Goal: Information Seeking & Learning: Learn about a topic

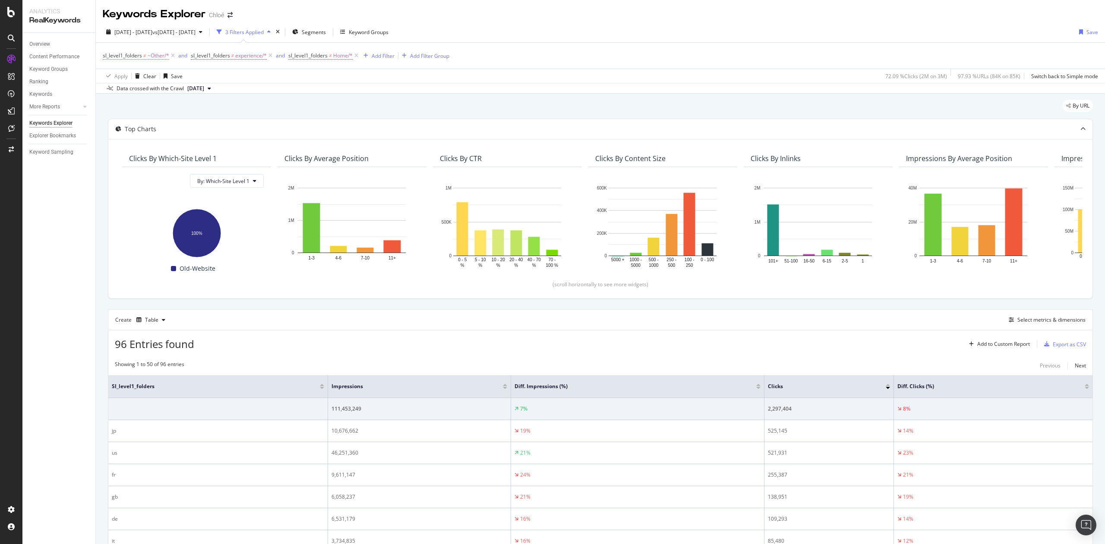
click at [139, 55] on span "sl_level1_folders" at bounding box center [122, 55] width 39 height 7
click at [230, 59] on span "sl_level1_folders ≠ experience/*" at bounding box center [229, 56] width 76 height 8
click at [334, 80] on div "Apply Clear Save 72.09 % Clicks ( 2M on 3M ) 97.93 % URLs ( 84K on 85K ) Switch…" at bounding box center [600, 76] width 1009 height 14
click at [220, 56] on span "sl_level1_folders" at bounding box center [210, 55] width 39 height 7
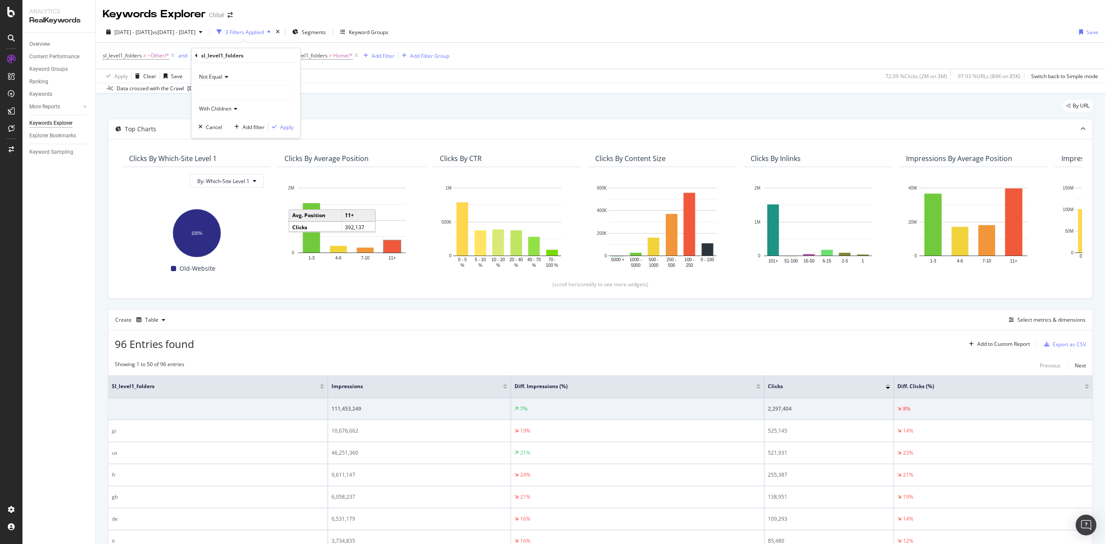
click at [352, 87] on div "Data crossed with the Crawl [DATE]" at bounding box center [600, 88] width 1009 height 10
click at [321, 57] on span "sl_level1_folders" at bounding box center [307, 55] width 39 height 7
click at [486, 57] on div "sl_level1_folders ≠ ~Other/* and sl_level1_folders ≠ experience/* and sl_level1…" at bounding box center [600, 56] width 995 height 26
click at [271, 31] on icon "button" at bounding box center [268, 31] width 3 height 5
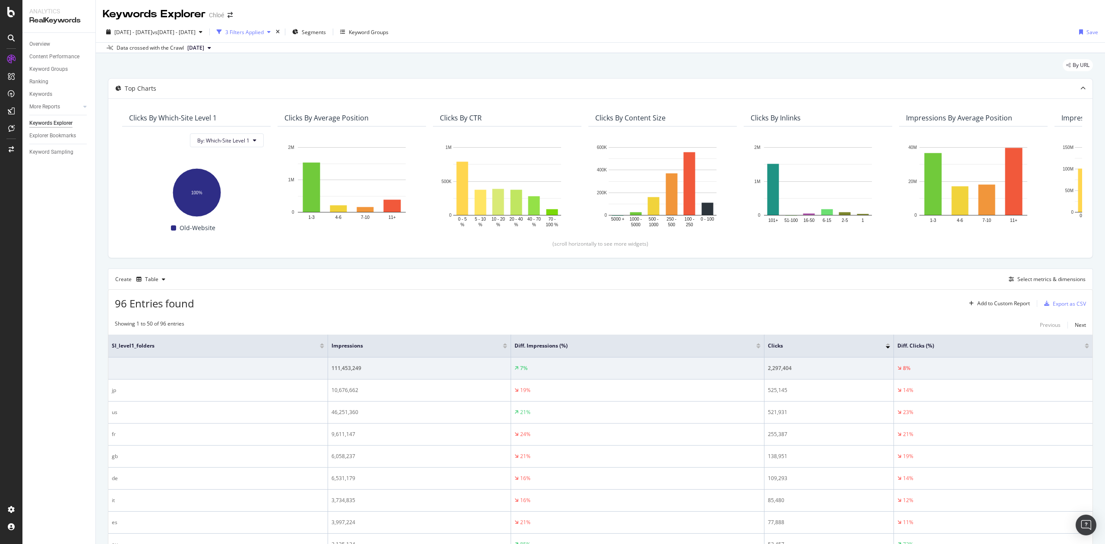
click at [271, 31] on icon "button" at bounding box center [268, 31] width 3 height 5
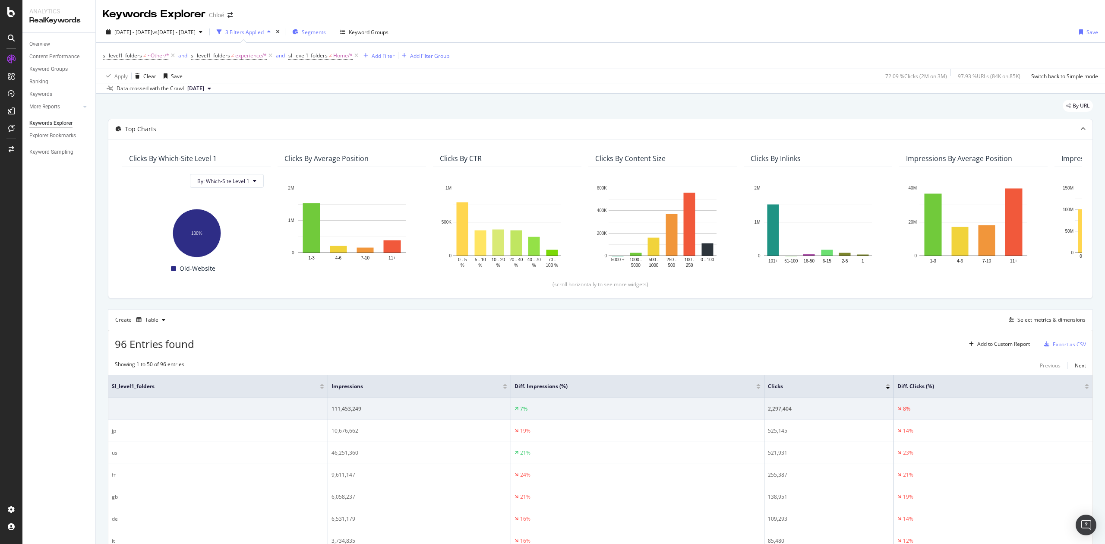
click at [326, 32] on span "Segments" at bounding box center [314, 31] width 24 height 7
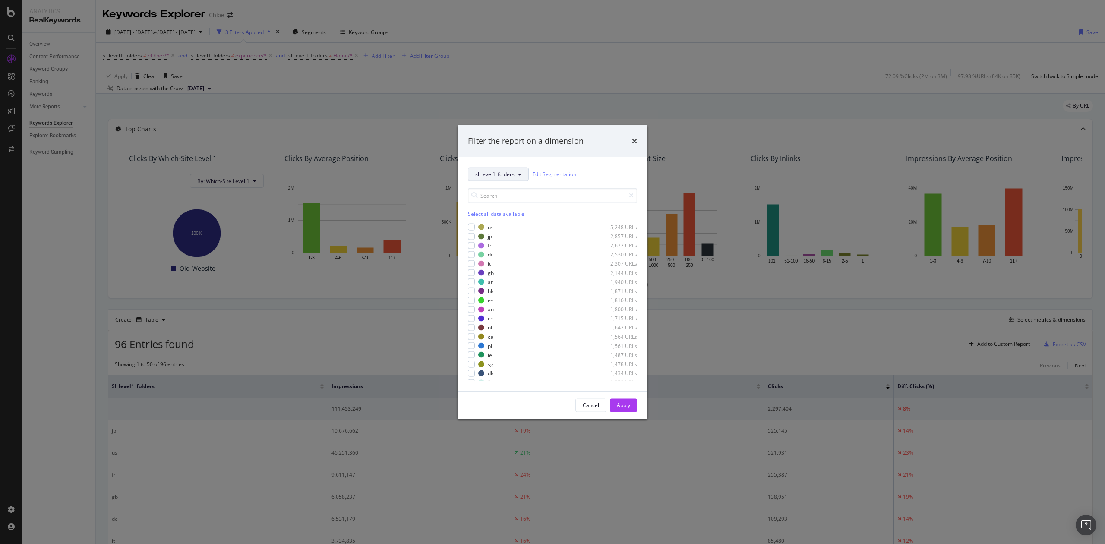
click at [496, 173] on span "sl_level1_folders" at bounding box center [494, 173] width 39 height 7
click at [504, 263] on div "new_website_coutnry" at bounding box center [503, 268] width 70 height 13
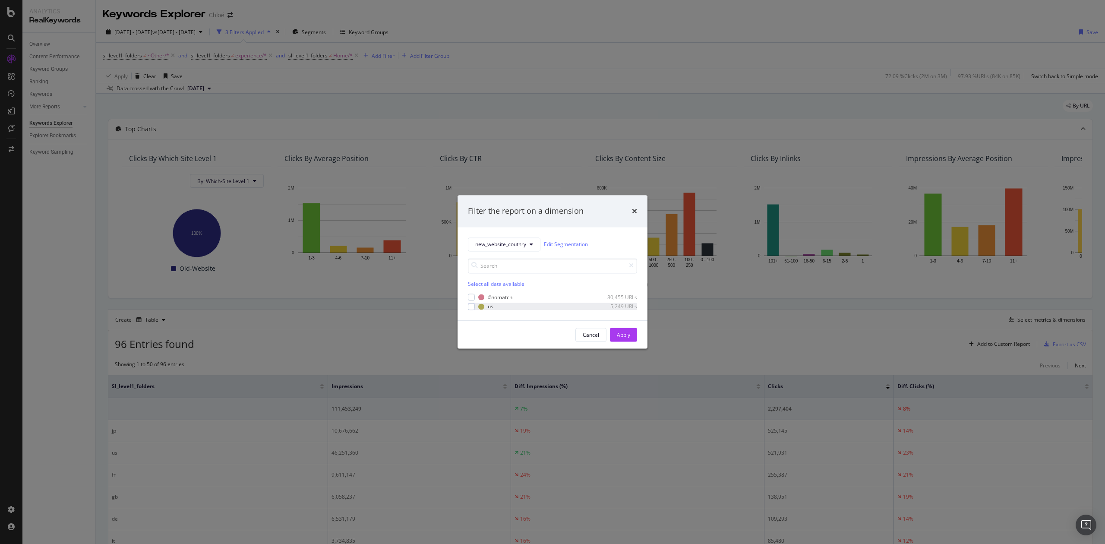
click at [476, 306] on div "us 5,249 URLs" at bounding box center [552, 306] width 169 height 7
click at [479, 308] on div "modal" at bounding box center [481, 306] width 6 height 6
click at [629, 205] on div "Filter the report on a dimension" at bounding box center [552, 211] width 190 height 32
click at [633, 208] on icon "times" at bounding box center [634, 211] width 5 height 7
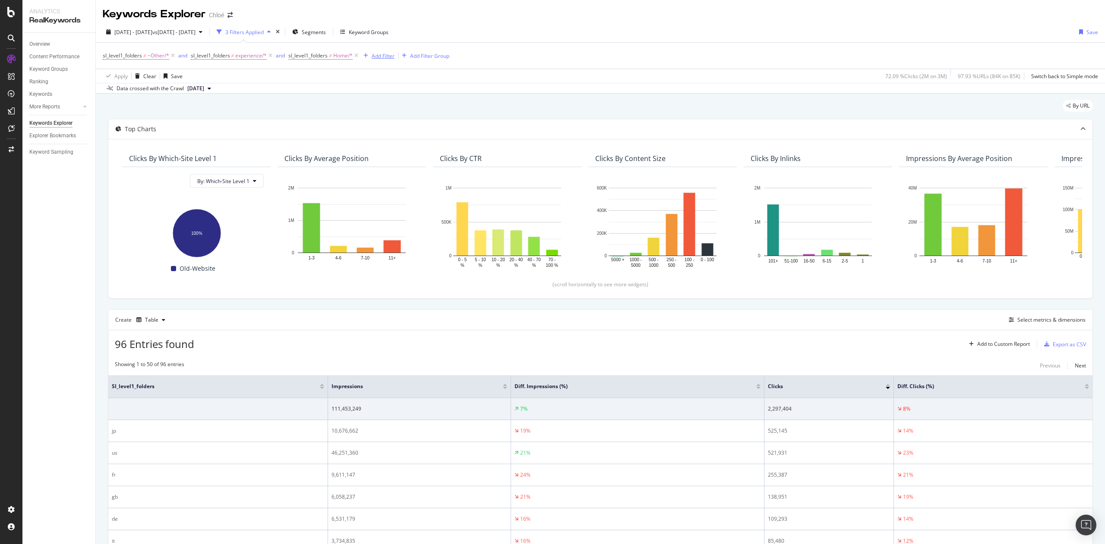
click at [373, 57] on div "Add Filter" at bounding box center [383, 55] width 23 height 7
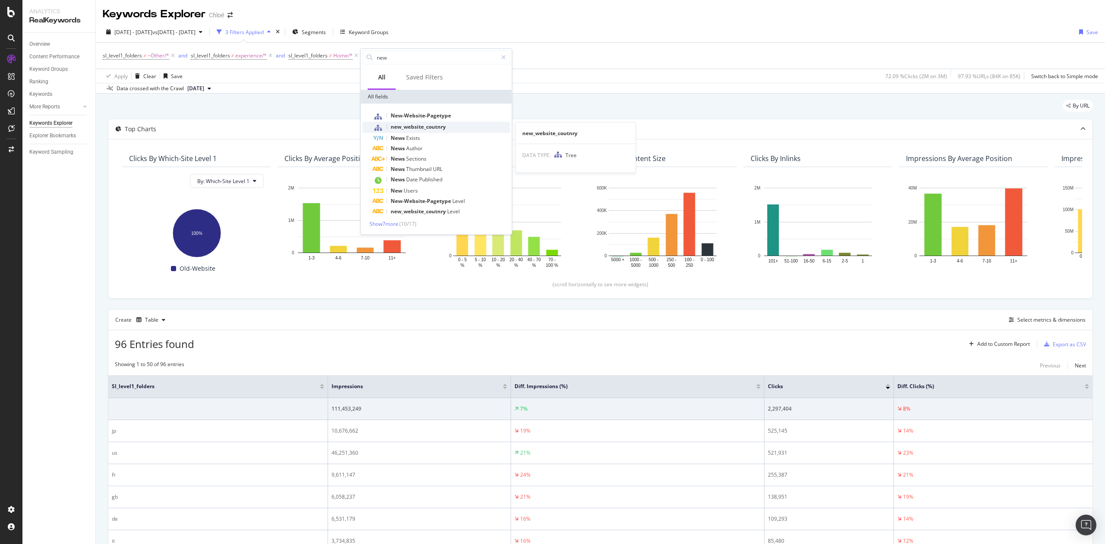
type input "new"
click at [448, 128] on div "new_website_coutnry" at bounding box center [441, 127] width 137 height 11
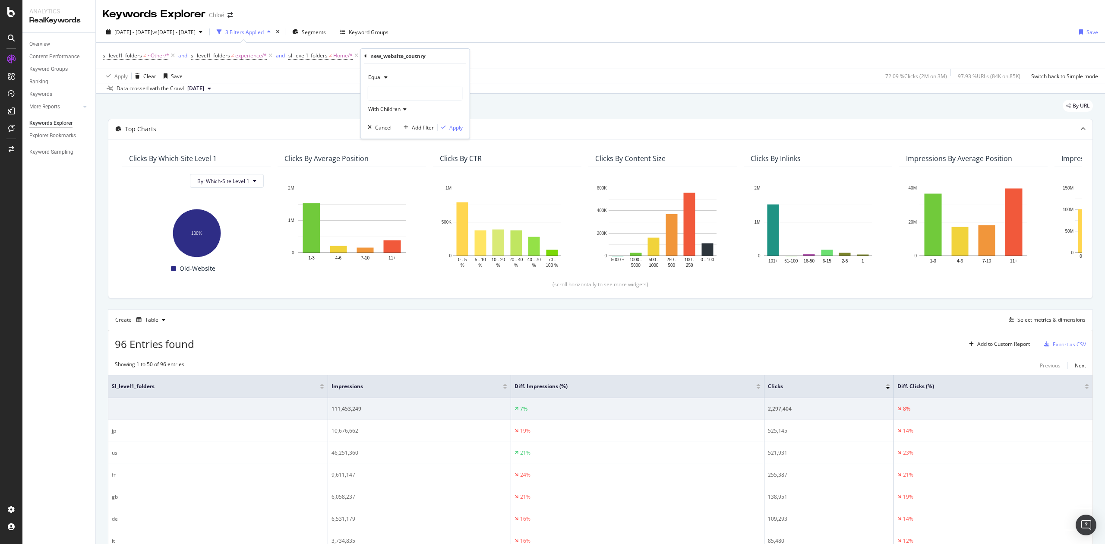
click at [427, 94] on div at bounding box center [415, 93] width 94 height 14
click at [409, 94] on div at bounding box center [415, 93] width 94 height 14
click at [375, 75] on span "Equal" at bounding box center [374, 76] width 13 height 7
click at [388, 94] on div "Equal" at bounding box center [416, 94] width 92 height 11
click at [394, 90] on div at bounding box center [415, 93] width 94 height 14
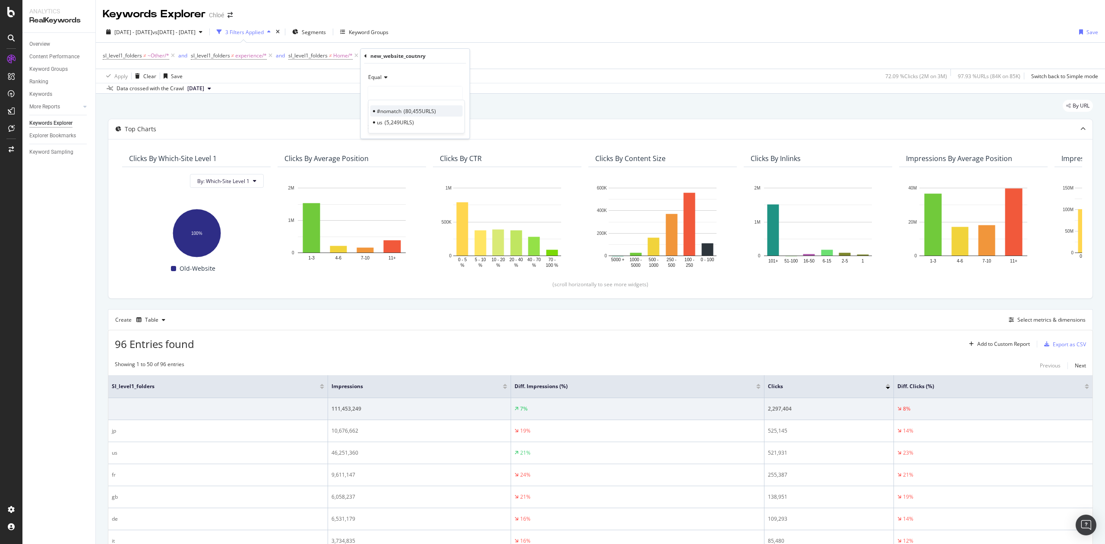
click at [398, 113] on span "#nomatch" at bounding box center [389, 110] width 25 height 7
click at [447, 125] on div "button" at bounding box center [444, 127] width 12 height 5
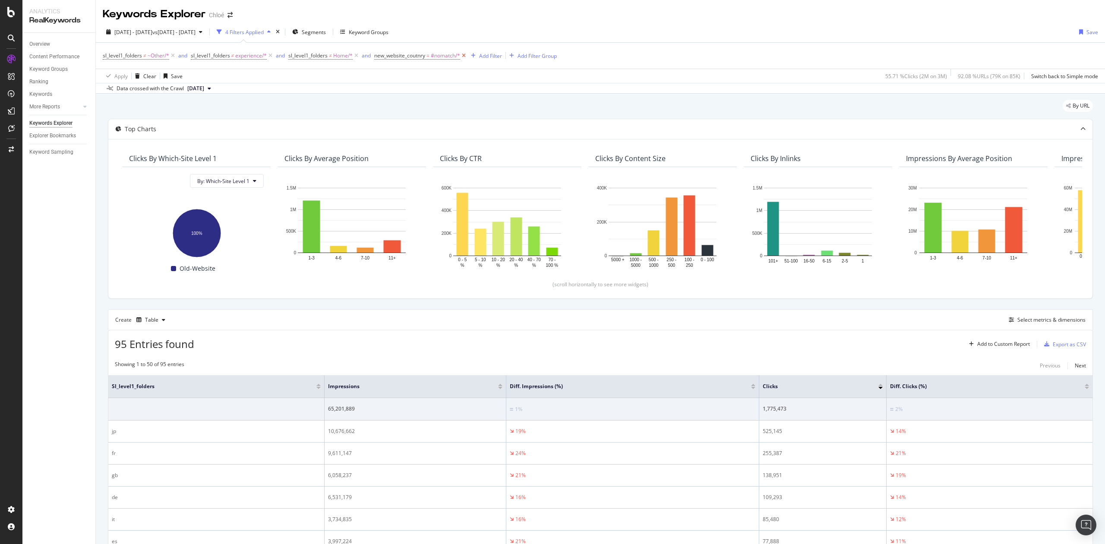
click at [465, 57] on icon at bounding box center [463, 55] width 7 height 9
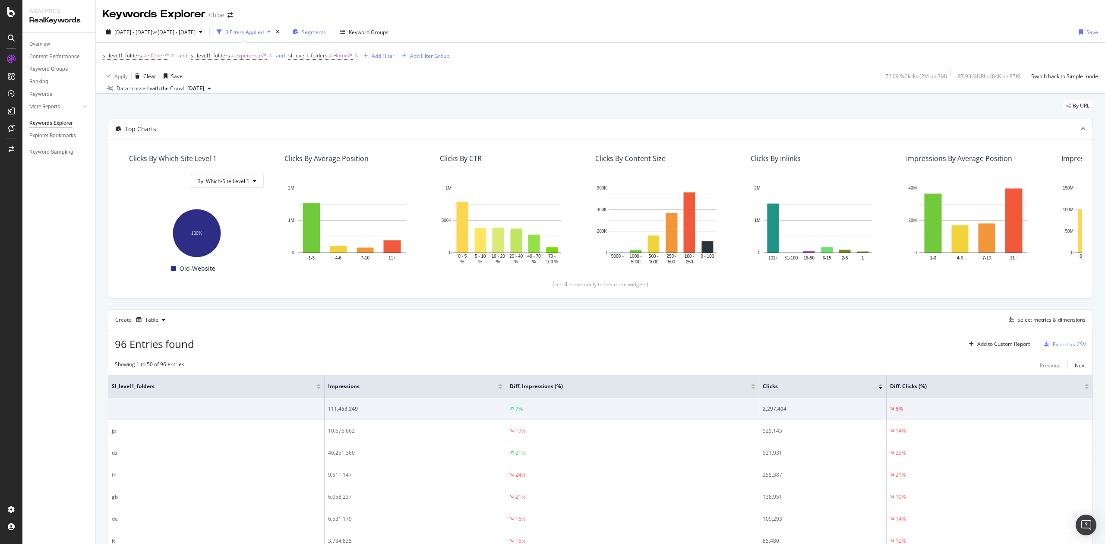
click at [326, 30] on span "Segments" at bounding box center [314, 31] width 24 height 7
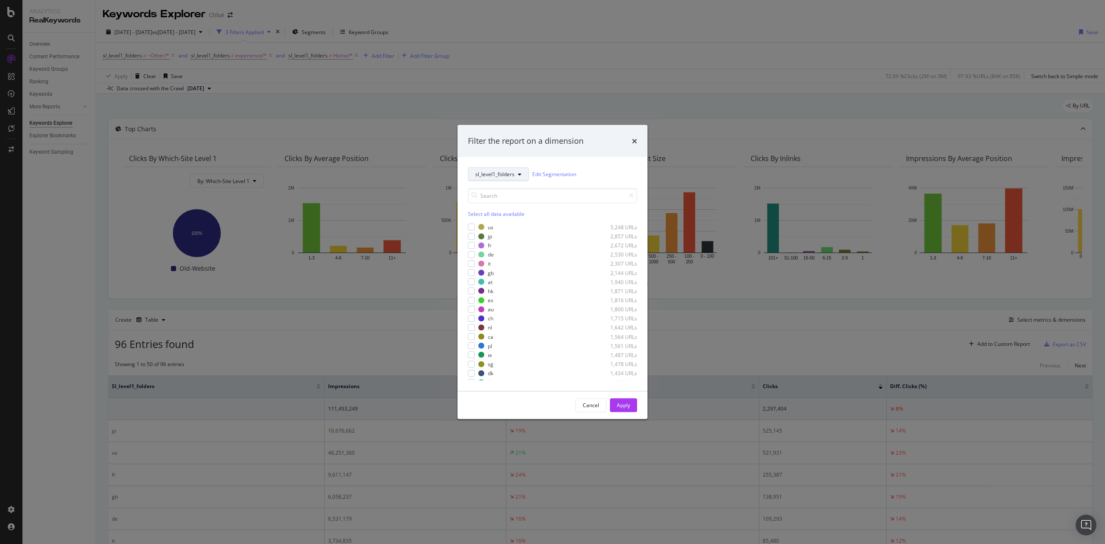
click at [483, 175] on span "sl_level1_folders" at bounding box center [494, 173] width 39 height 7
click at [507, 273] on div "new_website_coutnry" at bounding box center [503, 268] width 70 height 13
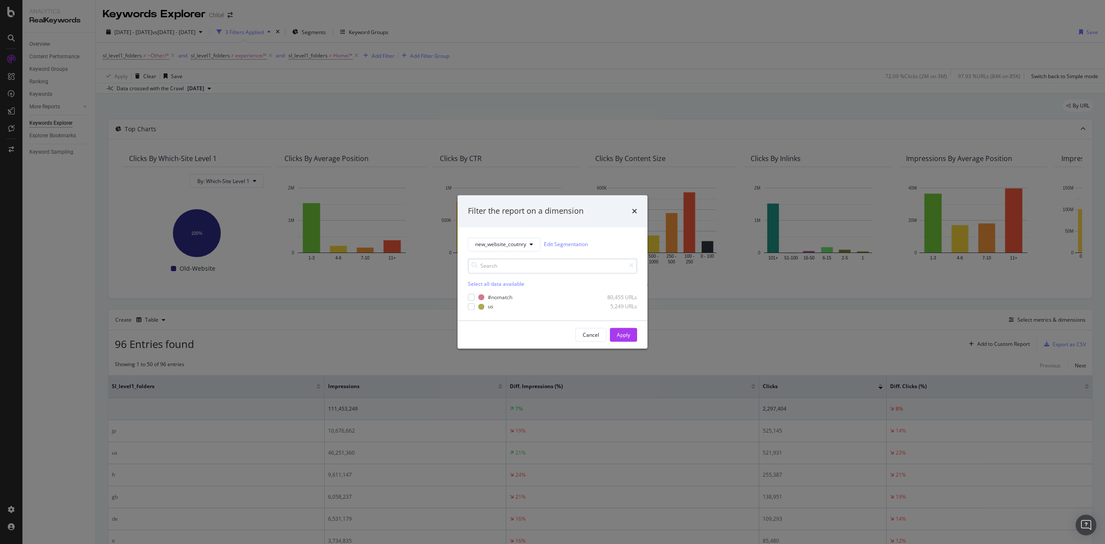
click at [504, 258] on input "modal" at bounding box center [552, 265] width 169 height 15
click at [533, 245] on icon "modal" at bounding box center [531, 244] width 3 height 5
click at [496, 242] on span "new_website_coutnry" at bounding box center [500, 244] width 51 height 7
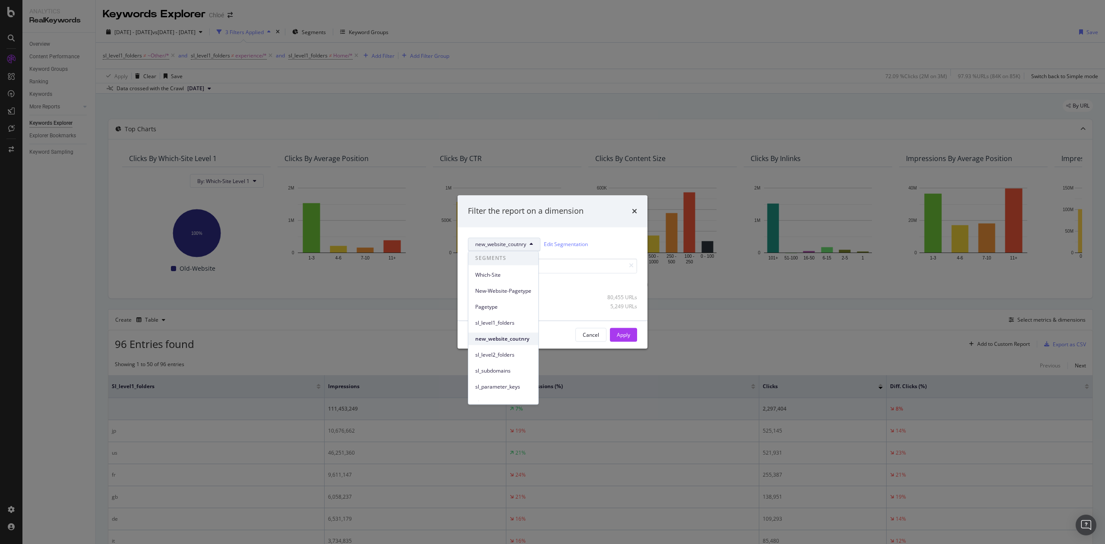
click at [505, 339] on span "new_website_coutnry" at bounding box center [503, 339] width 56 height 8
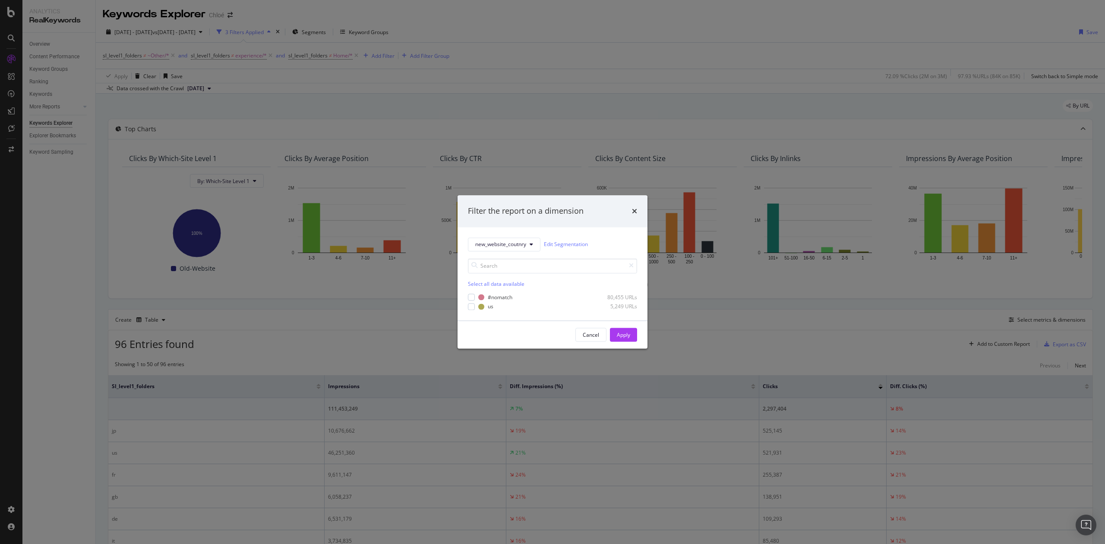
click at [52, 161] on div "Filter the report on a dimension new_website_coutnry Edit Segmentation Select a…" at bounding box center [552, 272] width 1105 height 544
